Goal: Task Accomplishment & Management: Complete application form

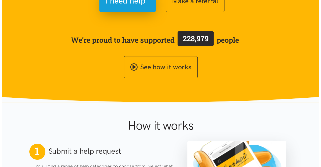
scroll to position [88, 0]
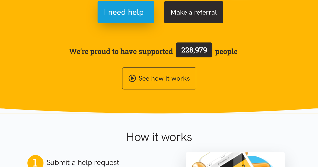
click at [198, 18] on button "Make a referral" at bounding box center [193, 12] width 59 height 22
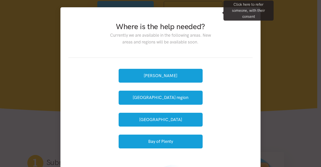
click at [249, 92] on div "Hamilton Waikato region Tauranga Bay of Plenty" at bounding box center [161, 109] width 184 height 102
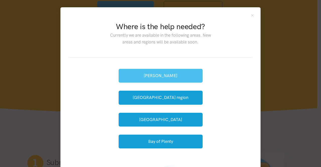
click at [179, 74] on button "[PERSON_NAME]" at bounding box center [161, 76] width 84 height 14
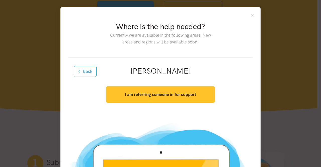
click at [184, 98] on button "I am referring someone in for support" at bounding box center [160, 94] width 109 height 16
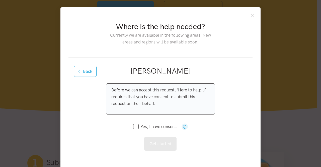
click at [133, 125] on input "Yes, I have consent." at bounding box center [155, 126] width 44 height 4
checkbox input "true"
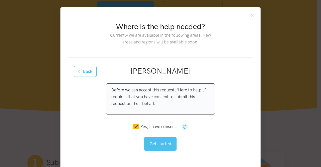
click at [159, 145] on button "Get started" at bounding box center [160, 144] width 32 height 14
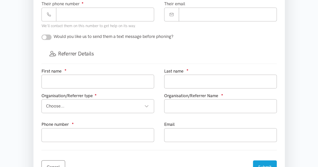
scroll to position [247, 0]
click at [18, 120] on section "Where is the help needed? Required ● Choose a location... Choose a location... …" at bounding box center [159, 26] width 318 height 376
click at [29, 129] on div "Where is the help needed? Required ● Choose a location... Choose a location... …" at bounding box center [158, 10] width 261 height 344
click at [33, 127] on div "Where is the help needed? Required ● Choose a location... Choose a location... …" at bounding box center [158, 10] width 251 height 344
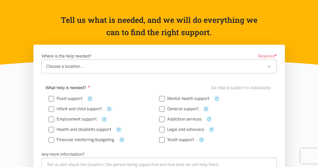
scroll to position [48, 0]
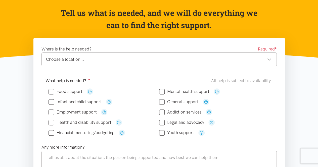
click at [206, 70] on div "Where is the help needed? Required ● Choose a location... Choose a location... …" at bounding box center [158, 60] width 245 height 29
click at [216, 91] on icon "button" at bounding box center [217, 92] width 4 height 4
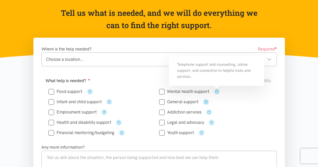
click at [205, 100] on icon "button" at bounding box center [206, 102] width 4 height 4
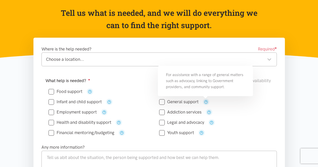
click at [230, 119] on div "Legal and advocacy" at bounding box center [214, 122] width 110 height 6
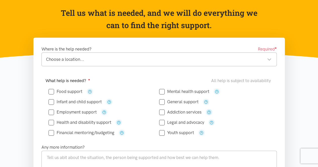
click at [209, 111] on icon "button" at bounding box center [209, 112] width 4 height 4
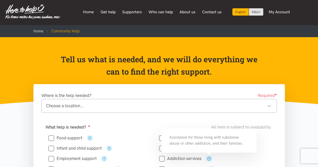
scroll to position [0, 0]
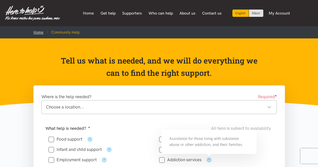
click at [40, 32] on link "Home" at bounding box center [38, 32] width 10 height 5
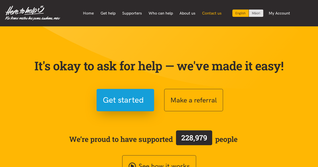
click at [205, 16] on link "Contact us" at bounding box center [211, 13] width 26 height 11
click at [213, 10] on link "Contact us" at bounding box center [211, 13] width 26 height 11
click at [191, 14] on link "About us" at bounding box center [187, 13] width 23 height 11
click at [189, 18] on link "About us" at bounding box center [187, 13] width 23 height 11
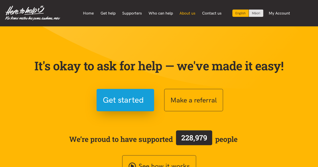
click at [193, 15] on link "About us" at bounding box center [187, 13] width 23 height 11
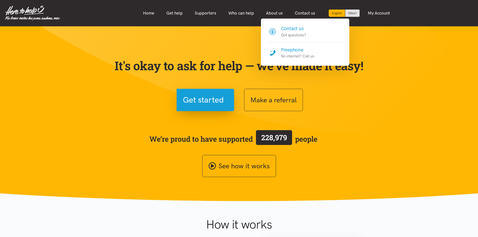
click at [294, 29] on h4 "Contact us" at bounding box center [293, 28] width 25 height 7
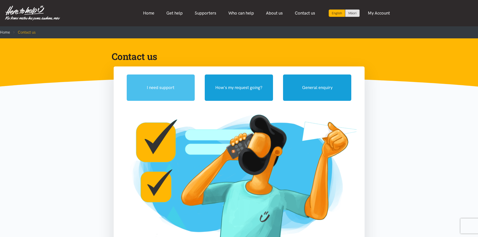
click at [179, 94] on button "I need support" at bounding box center [161, 88] width 68 height 26
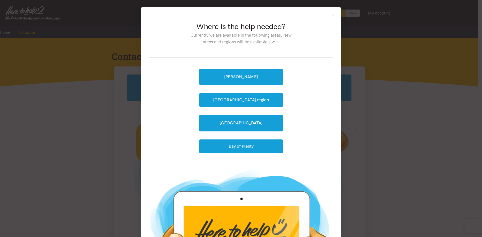
click at [331, 15] on button "Close" at bounding box center [333, 15] width 4 height 4
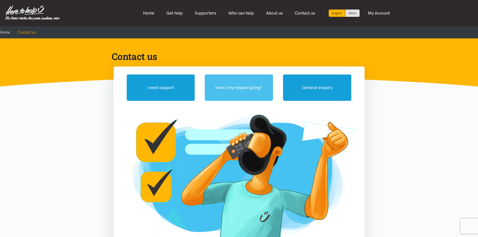
click at [256, 91] on button "How's my request going?" at bounding box center [239, 88] width 68 height 26
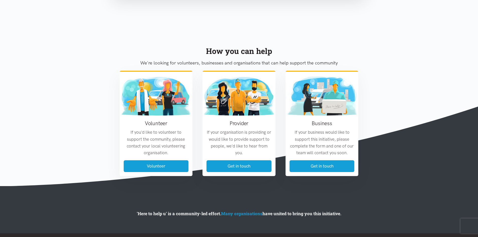
scroll to position [431, 0]
